Goal: Transaction & Acquisition: Purchase product/service

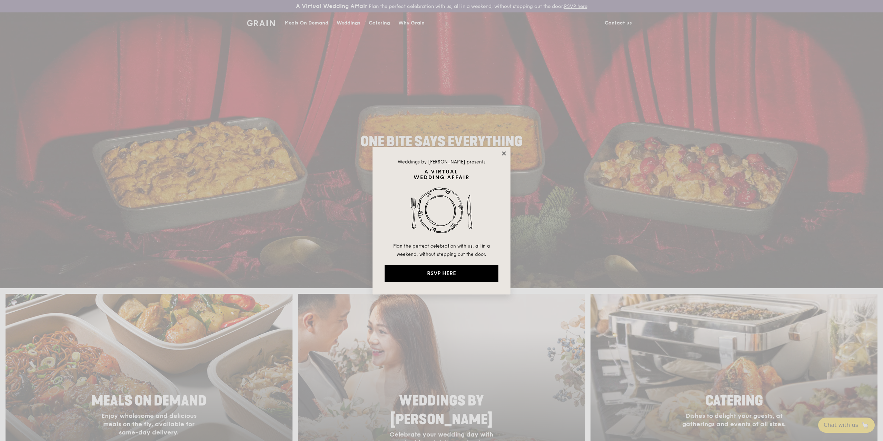
click at [503, 152] on icon at bounding box center [504, 153] width 4 height 4
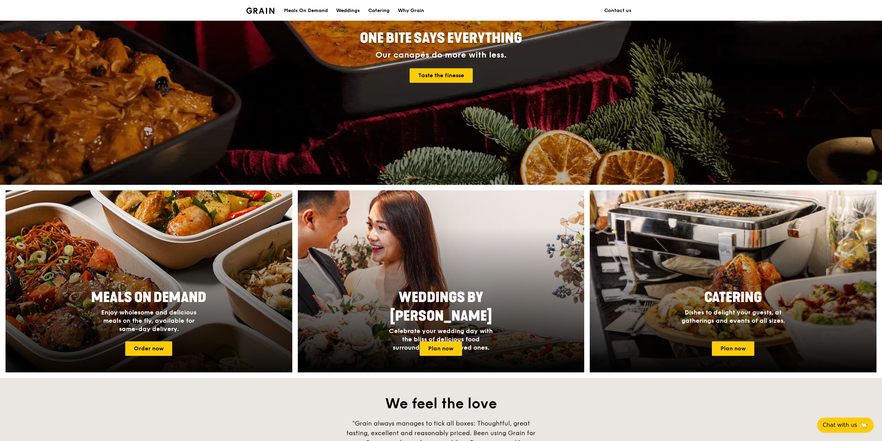
scroll to position [138, 0]
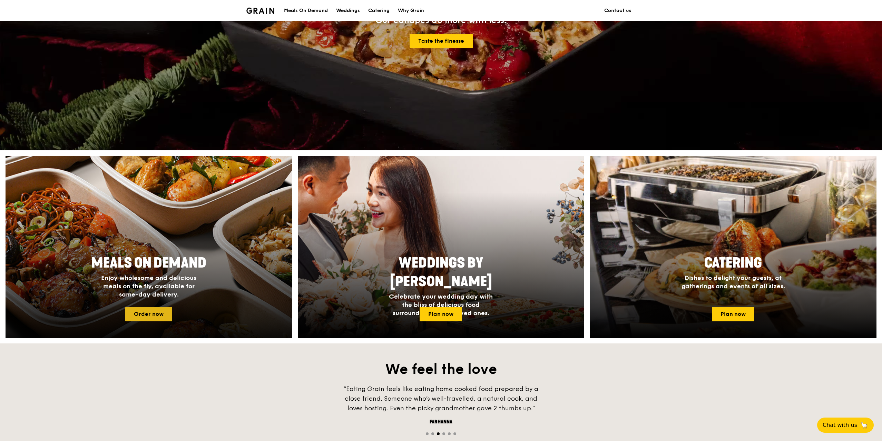
click at [162, 315] on link "Order now" at bounding box center [148, 314] width 47 height 14
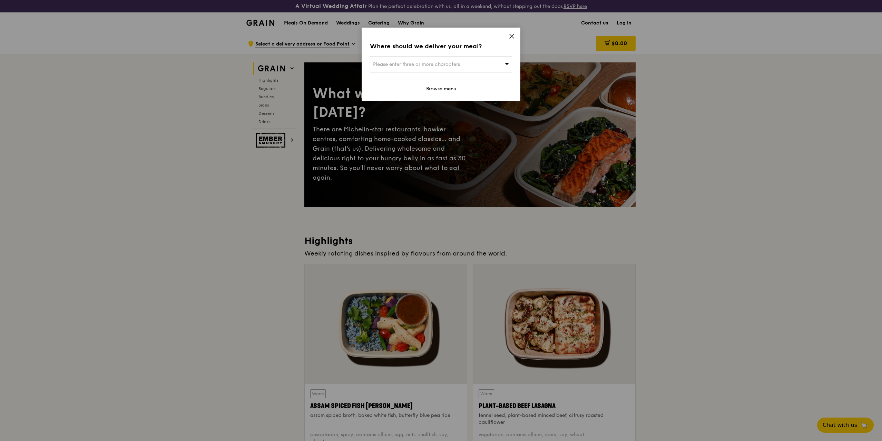
click at [503, 65] on div "Please enter three or more characters" at bounding box center [441, 65] width 142 height 16
click at [502, 48] on div "Where should we deliver your meal?" at bounding box center [441, 46] width 142 height 10
click at [511, 35] on icon at bounding box center [512, 36] width 4 height 4
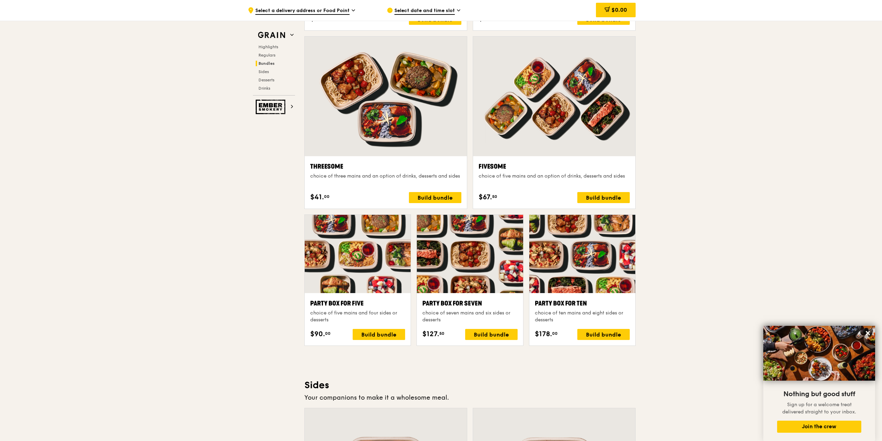
scroll to position [1170, 0]
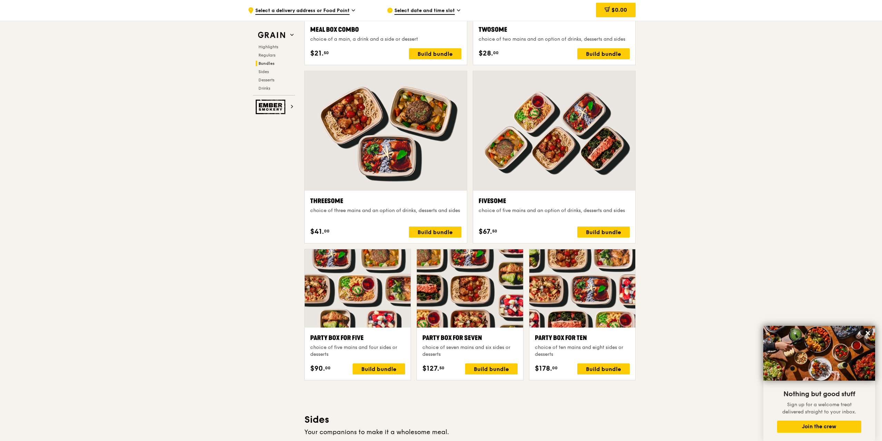
click at [747, 200] on div ".cls-1 { fill: none; stroke: #fff; stroke-linecap: round; stroke-linejoin: roun…" at bounding box center [441, 323] width 882 height 2921
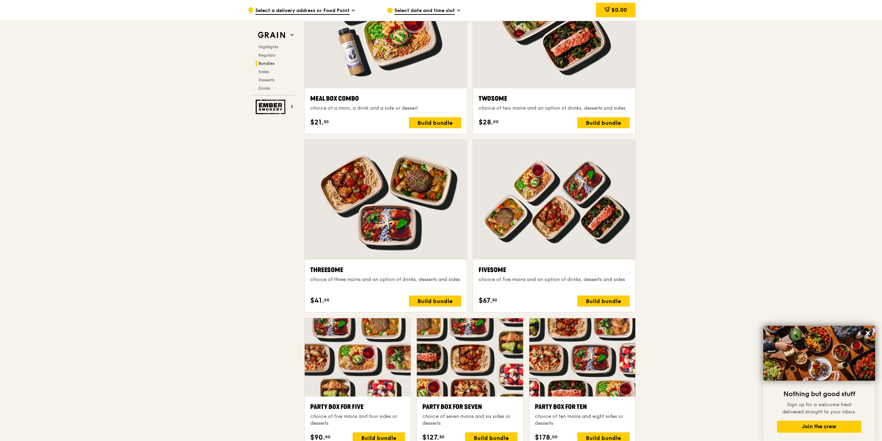
scroll to position [1032, 0]
